Goal: Task Accomplishment & Management: Manage account settings

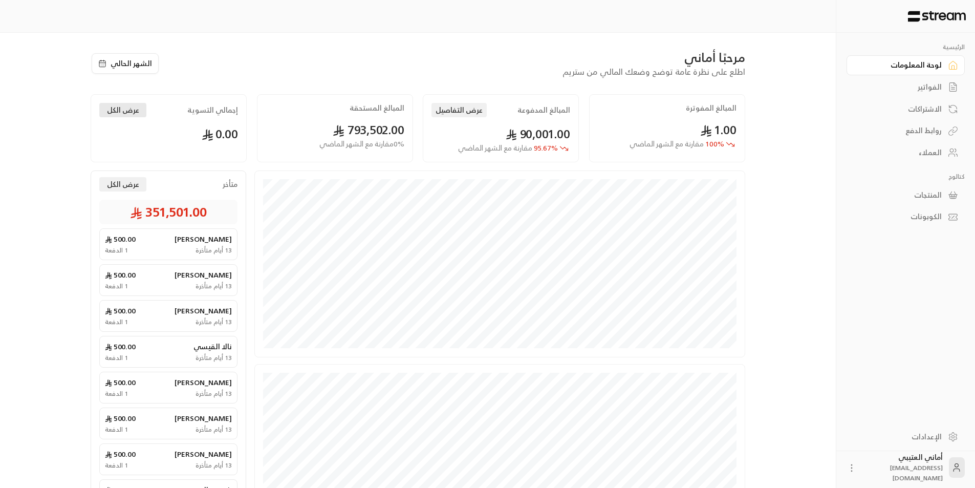
click at [116, 109] on button "عرض الكل" at bounding box center [122, 110] width 47 height 14
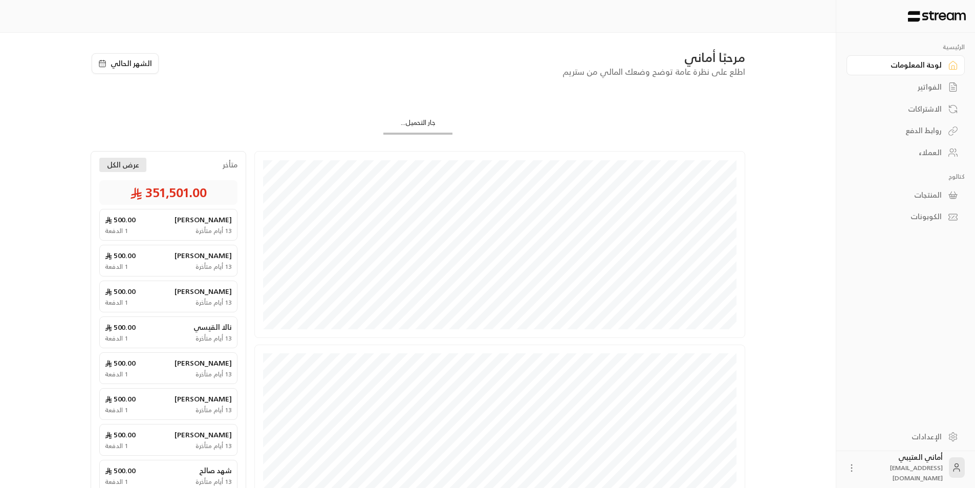
click at [110, 170] on button "عرض الكل" at bounding box center [122, 165] width 47 height 14
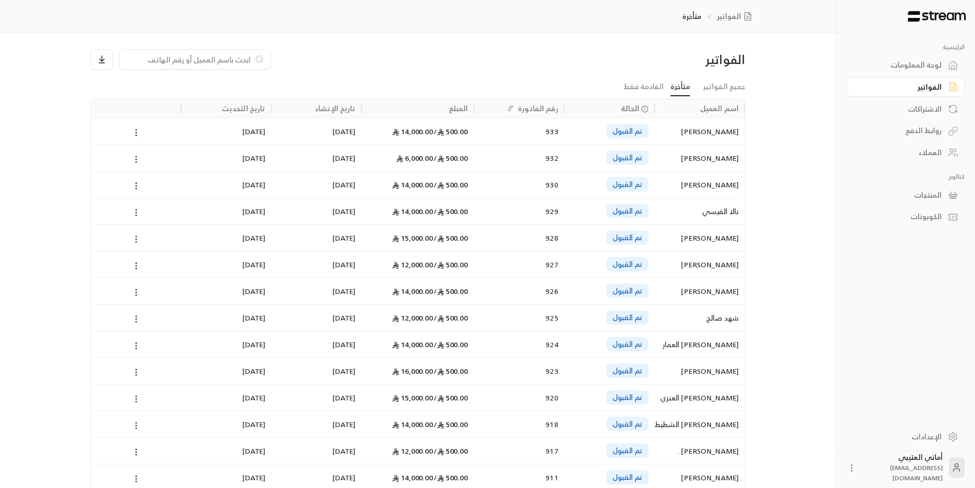
click at [211, 60] on input at bounding box center [188, 59] width 125 height 11
paste input "[PERSON_NAME]"
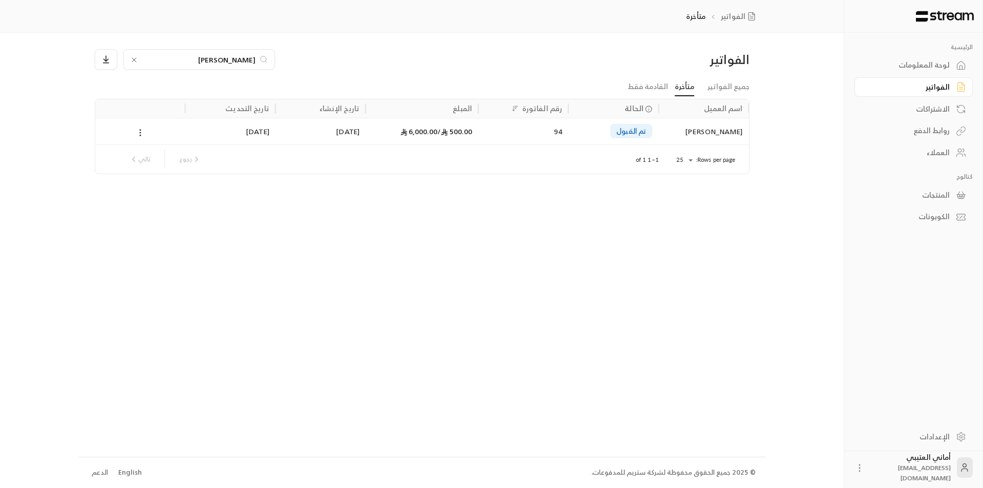
type input "[PERSON_NAME]"
click at [720, 129] on div "[PERSON_NAME]" at bounding box center [704, 131] width 78 height 26
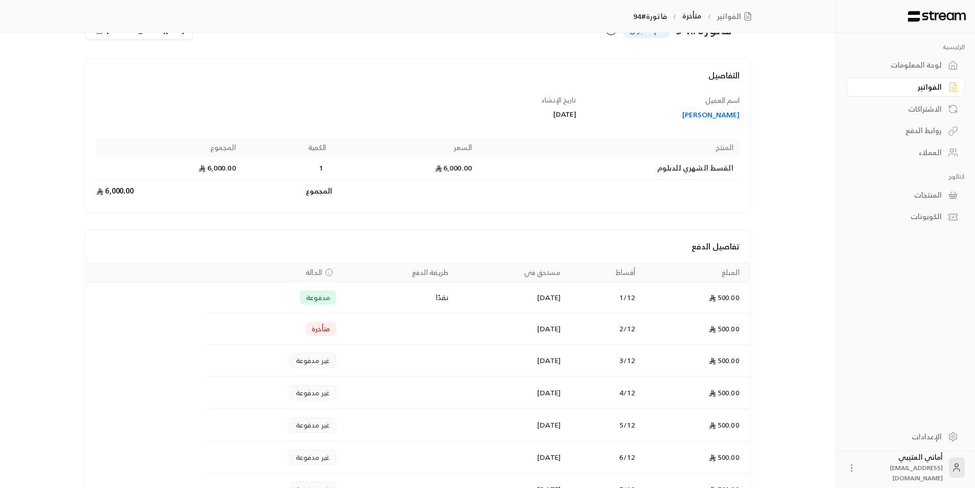
scroll to position [3, 0]
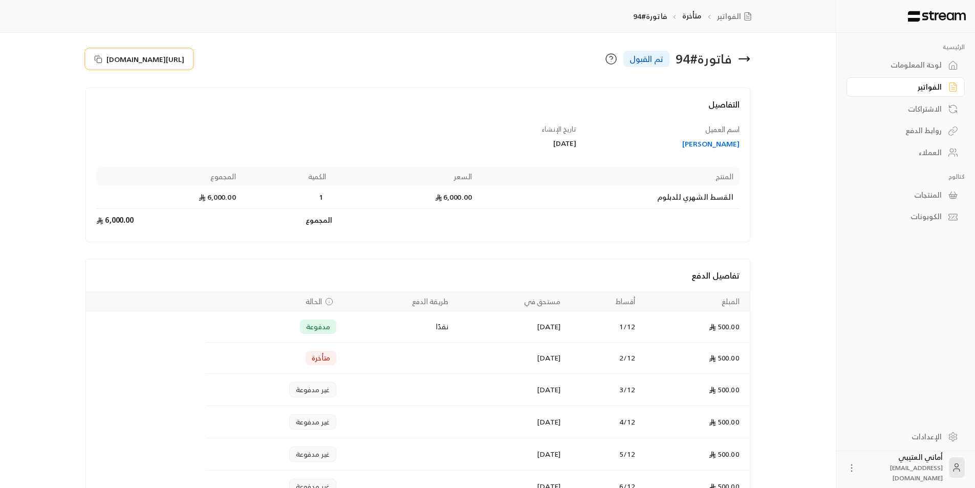
click at [97, 58] on icon at bounding box center [98, 59] width 8 height 8
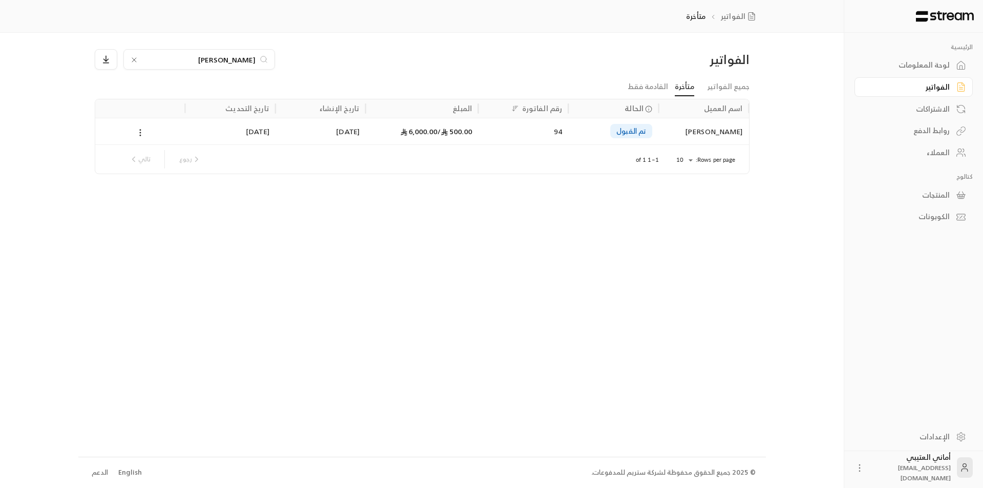
click at [133, 59] on icon at bounding box center [134, 60] width 4 height 4
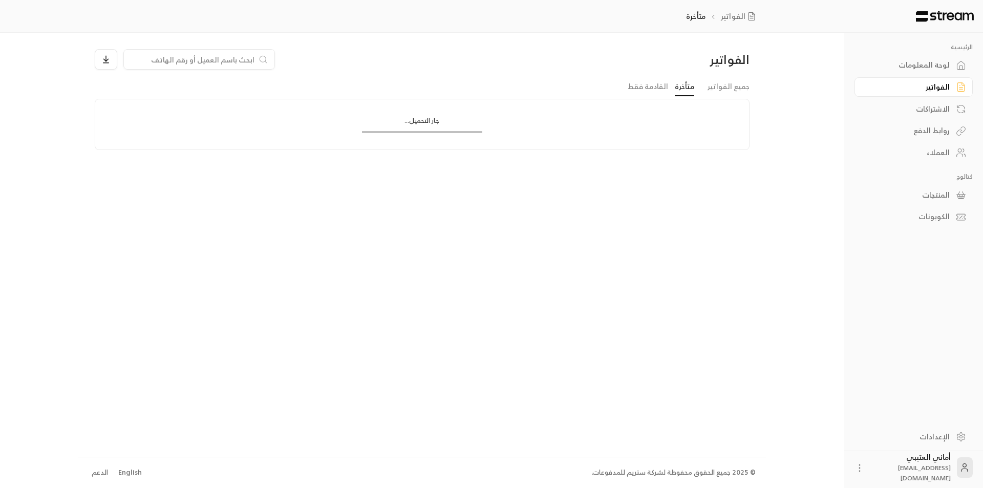
click at [146, 57] on input at bounding box center [192, 59] width 125 height 11
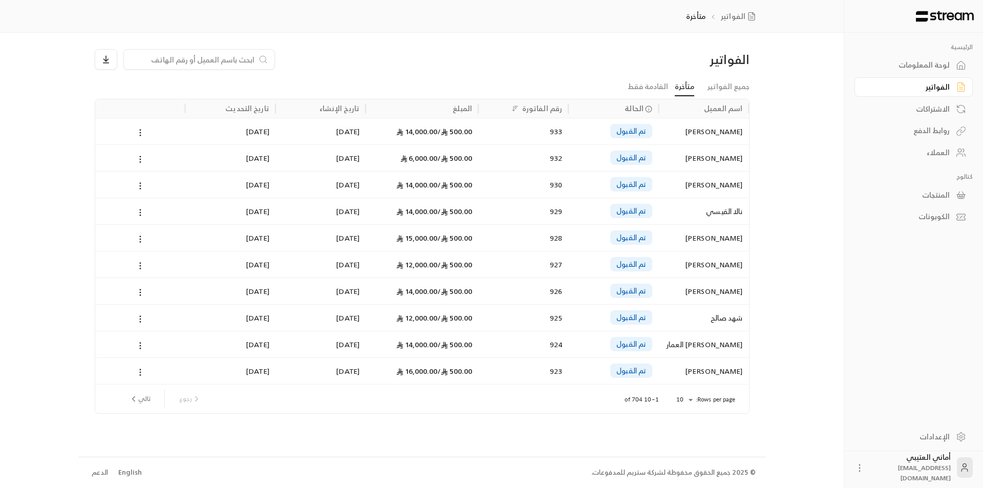
paste input "اثير سعود فريح الشملاني العنزي"
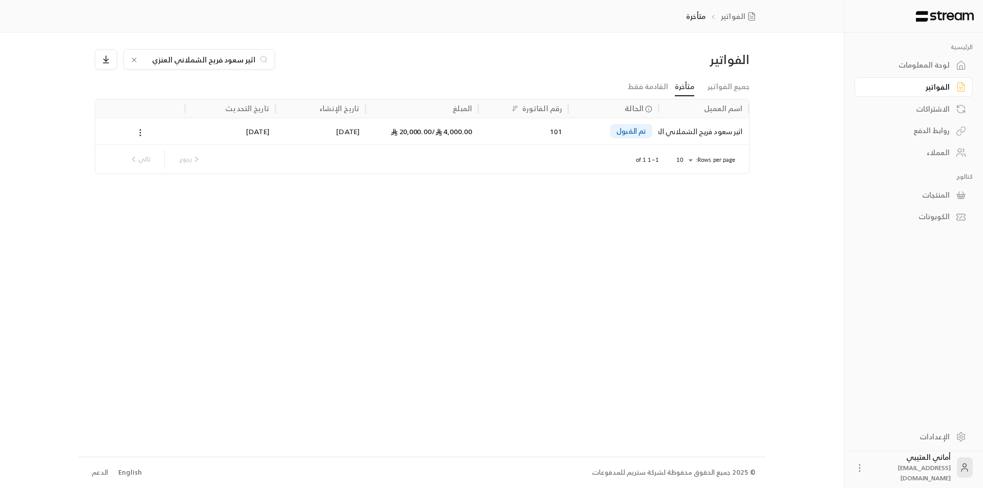
type input "اثير سعود فريح الشملاني العنزي"
click at [672, 145] on div "Rows per page: 10 ** 1–1 of 1 رجوع تالي" at bounding box center [422, 159] width 629 height 29
click at [691, 135] on div "اثير سعود فريح الشملاني العنزي" at bounding box center [704, 131] width 78 height 26
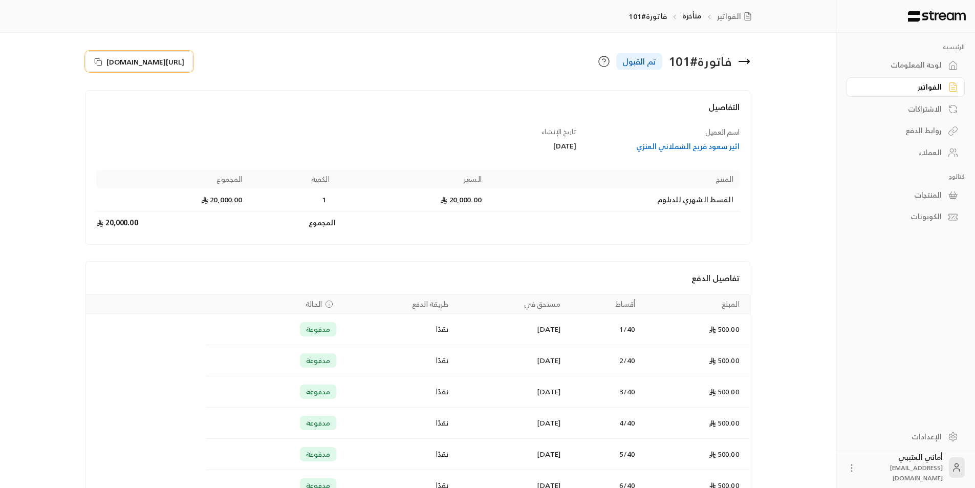
click at [102, 65] on icon at bounding box center [98, 62] width 8 height 8
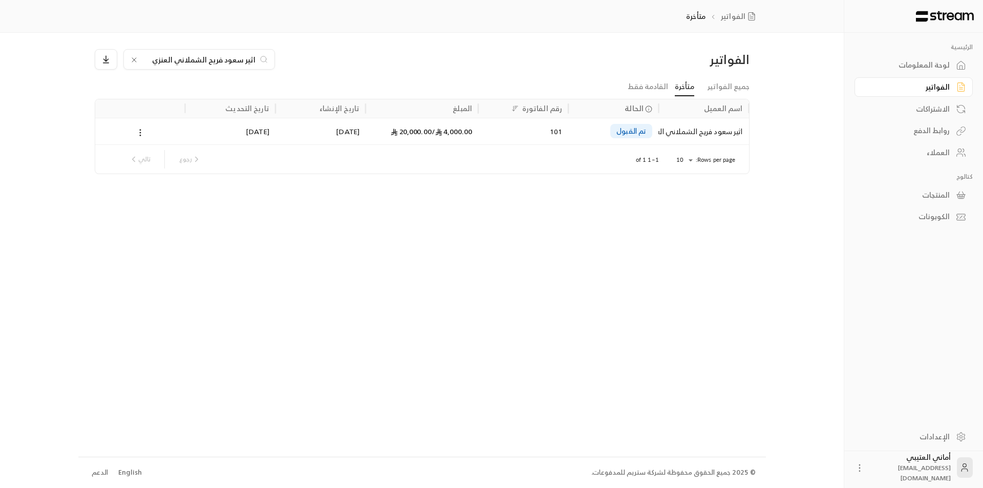
click at [131, 58] on icon at bounding box center [134, 60] width 8 height 8
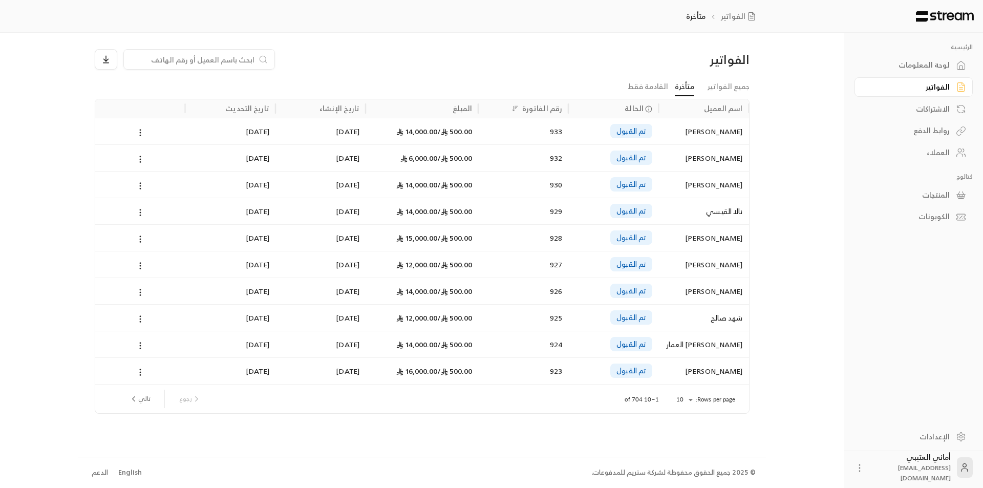
click at [156, 58] on input at bounding box center [192, 59] width 125 height 11
paste input "[PERSON_NAME]"
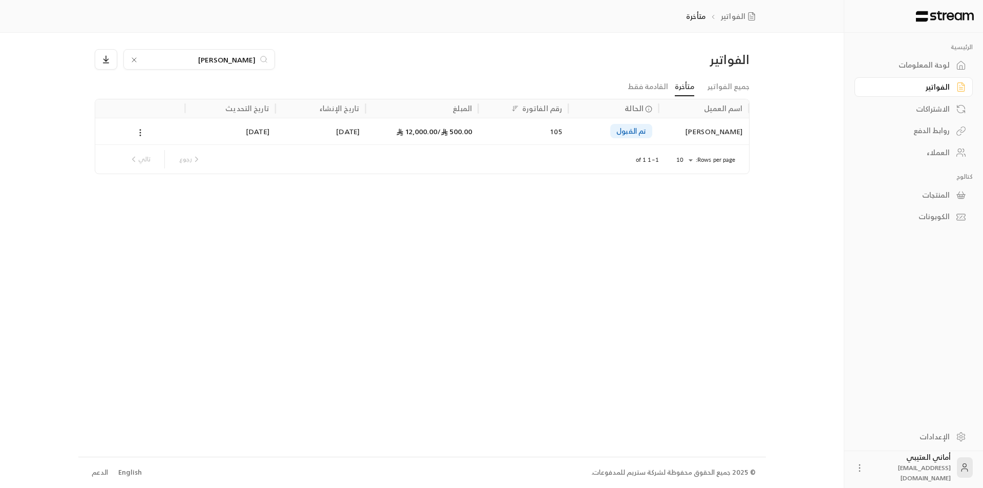
type input "[PERSON_NAME]"
click at [717, 146] on div "Rows per page: 10 ** 1–1 of 1 رجوع تالي" at bounding box center [422, 159] width 629 height 29
click at [714, 132] on div "[PERSON_NAME]" at bounding box center [704, 131] width 78 height 26
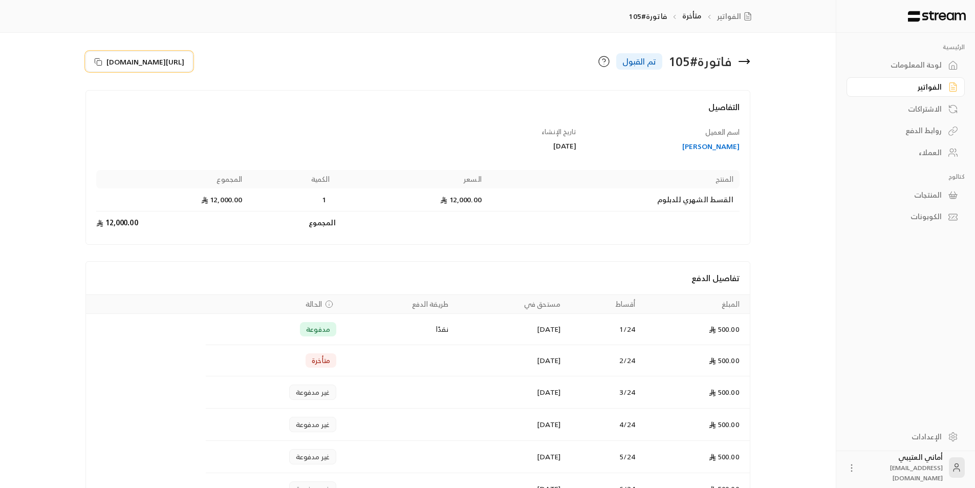
click at [97, 61] on icon at bounding box center [98, 62] width 8 height 8
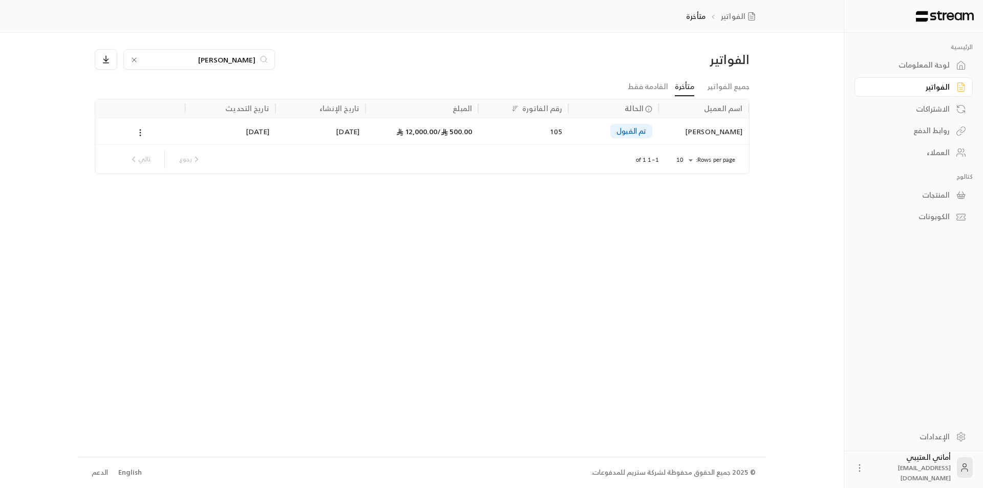
click at [132, 60] on icon at bounding box center [134, 60] width 8 height 8
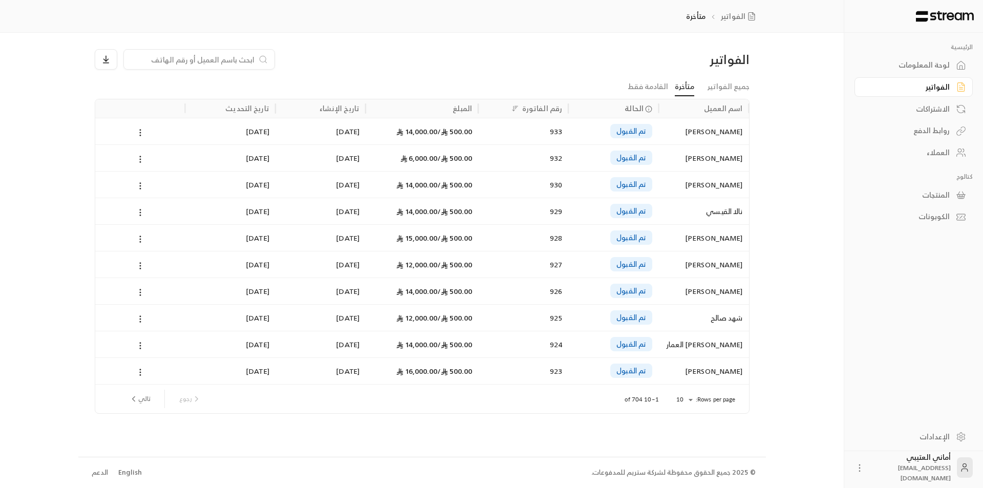
click at [165, 59] on input at bounding box center [192, 59] width 125 height 11
paste input "[PERSON_NAME]"
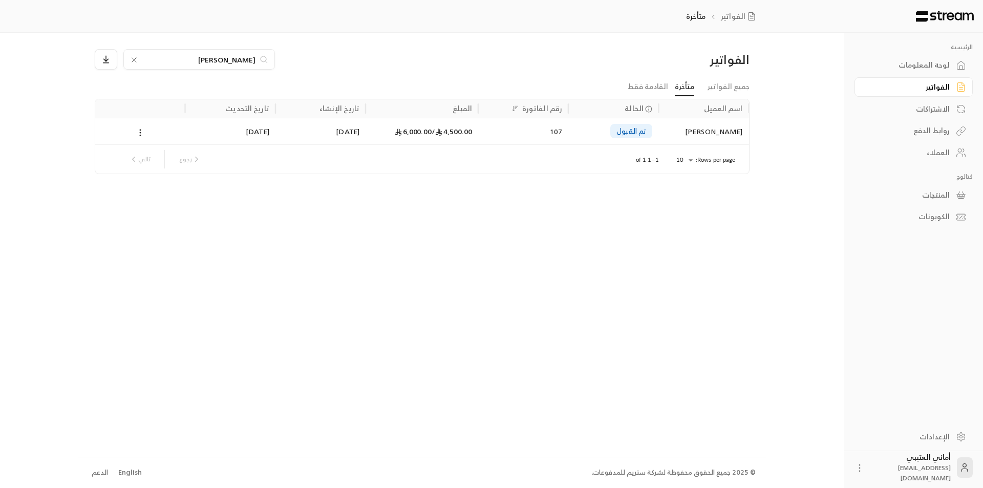
type input "[PERSON_NAME]"
click at [679, 136] on div "[PERSON_NAME]" at bounding box center [704, 131] width 78 height 26
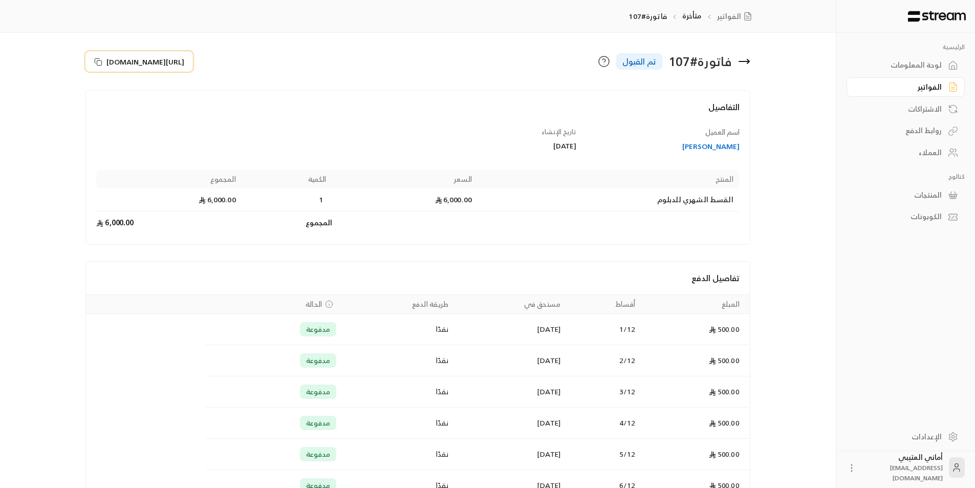
click at [95, 64] on icon at bounding box center [98, 62] width 8 height 8
